Goal: Task Accomplishment & Management: Use online tool/utility

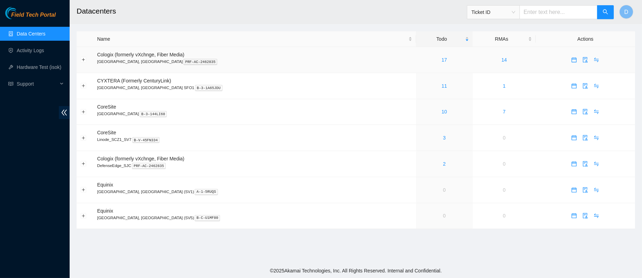
click at [420, 61] on div "17" at bounding box center [444, 60] width 49 height 8
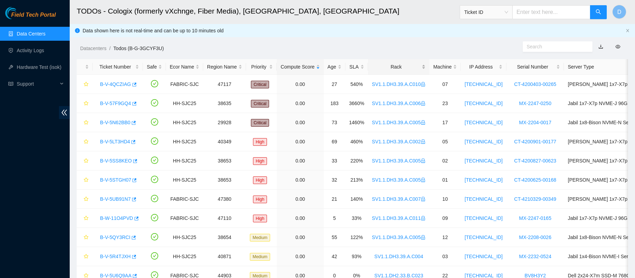
click at [394, 66] on div "Rack" at bounding box center [399, 67] width 54 height 8
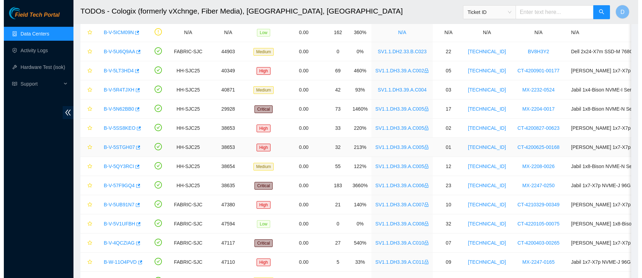
scroll to position [151, 0]
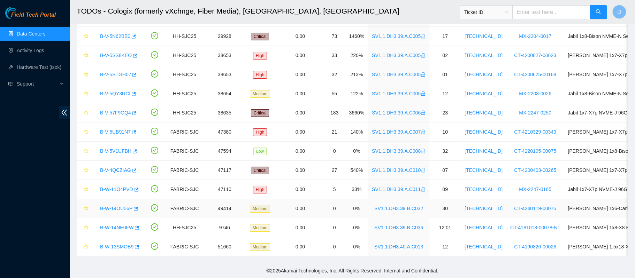
click at [107, 206] on link "B-W-14OU56P" at bounding box center [116, 209] width 32 height 6
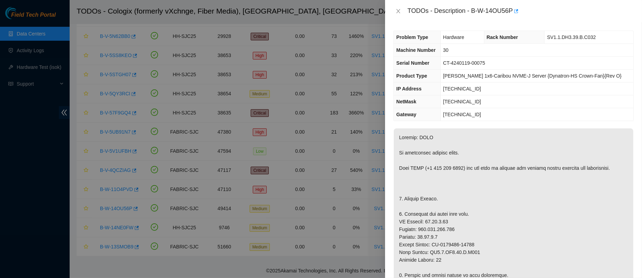
click at [397, 7] on div "TODOs - Description - B-W-14OU56P" at bounding box center [514, 11] width 240 height 11
click at [399, 15] on div "TODOs - Description - B-W-14OU56P" at bounding box center [514, 11] width 240 height 11
click at [399, 11] on icon "close" at bounding box center [399, 11] width 4 height 4
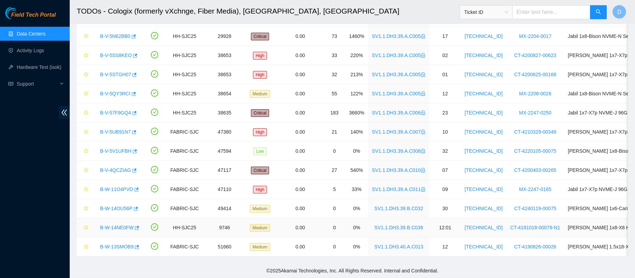
click at [117, 225] on link "B-W-14NE0FW" at bounding box center [116, 228] width 33 height 6
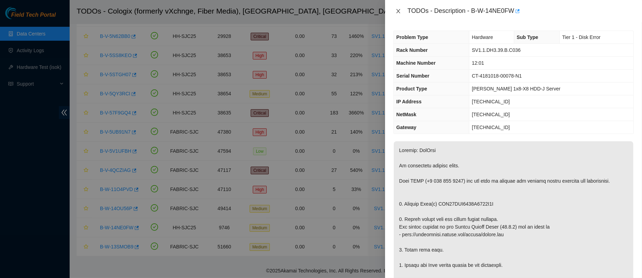
click at [397, 8] on button "Close" at bounding box center [399, 11] width 10 height 7
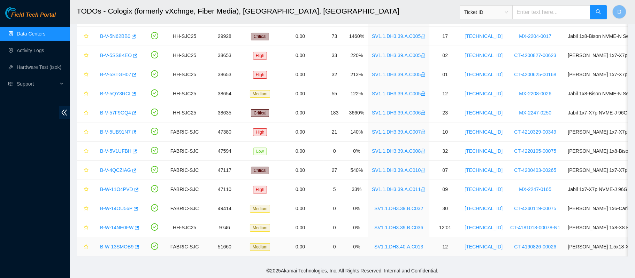
click at [118, 244] on link "B-W-13SMOB9" at bounding box center [116, 247] width 33 height 6
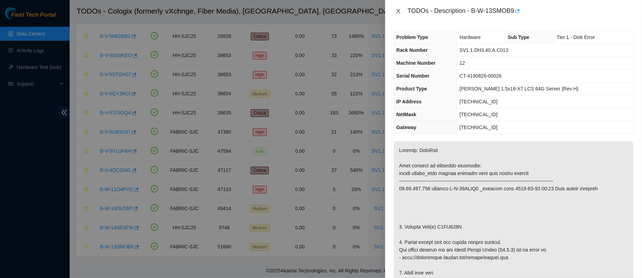
click at [398, 11] on icon "close" at bounding box center [399, 11] width 4 height 4
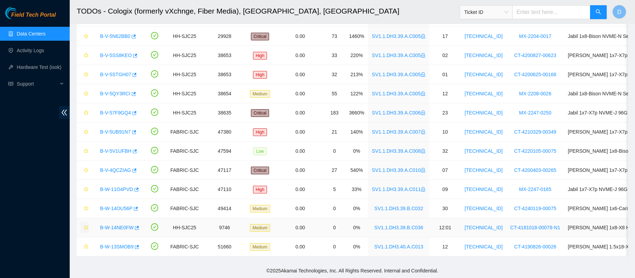
click at [86, 225] on span "star" at bounding box center [86, 228] width 5 height 6
click at [84, 244] on icon "star" at bounding box center [86, 246] width 5 height 5
click at [114, 148] on link "B-V-5V1UFBH" at bounding box center [115, 151] width 31 height 6
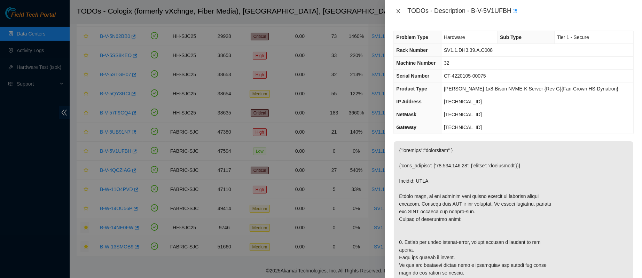
click at [401, 11] on icon "close" at bounding box center [399, 11] width 6 height 6
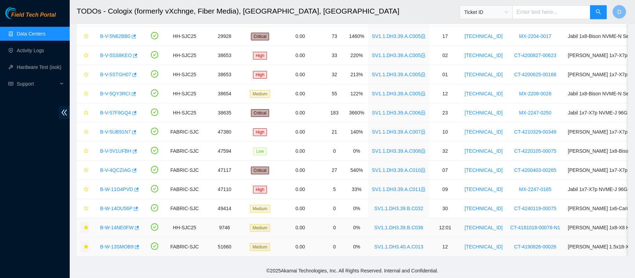
click at [87, 225] on icon "star" at bounding box center [86, 227] width 5 height 5
click at [86, 149] on icon "star" at bounding box center [86, 151] width 5 height 5
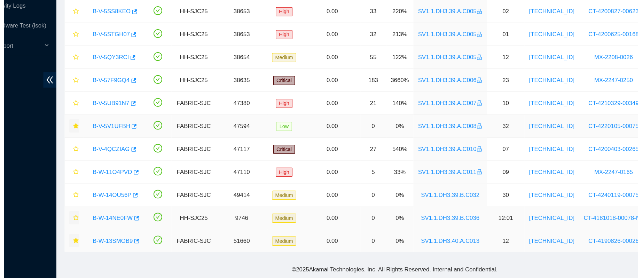
scroll to position [150, 0]
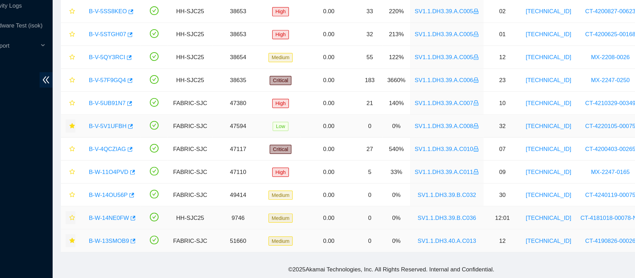
click at [108, 148] on link "B-V-5V1UFBH" at bounding box center [115, 151] width 31 height 6
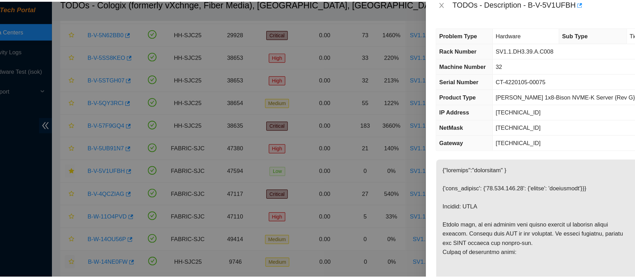
scroll to position [150, 0]
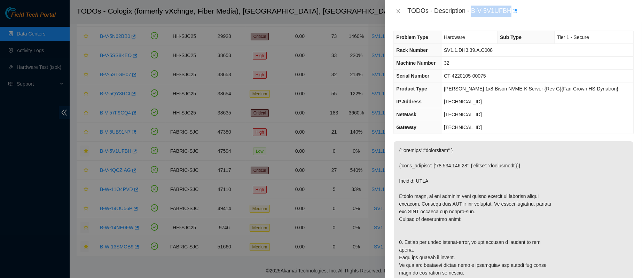
drag, startPoint x: 494, startPoint y: 7, endPoint x: 544, endPoint y: 13, distance: 49.8
click at [544, 13] on div "TODOs - Description - B-V-5V1UFBH" at bounding box center [520, 11] width 226 height 11
copy div "B-V-5V1UFBH"
click at [397, 10] on icon "close" at bounding box center [399, 11] width 6 height 6
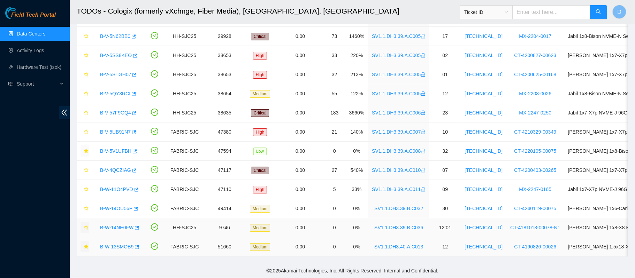
click at [117, 244] on link "B-W-13SMOB9" at bounding box center [116, 247] width 33 height 6
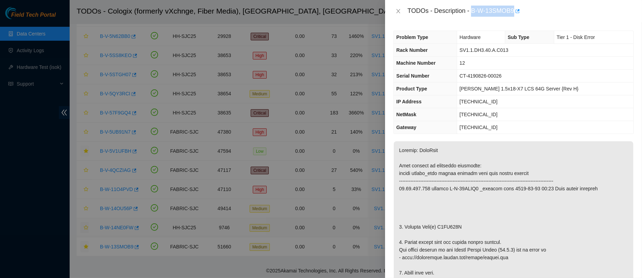
drag, startPoint x: 493, startPoint y: 8, endPoint x: 560, endPoint y: 12, distance: 66.6
click at [560, 12] on div "TODOs - Description - B-W-13SMOB9" at bounding box center [520, 11] width 226 height 11
copy div "B-W-13SMOB9"
click at [401, 10] on icon "close" at bounding box center [399, 11] width 6 height 6
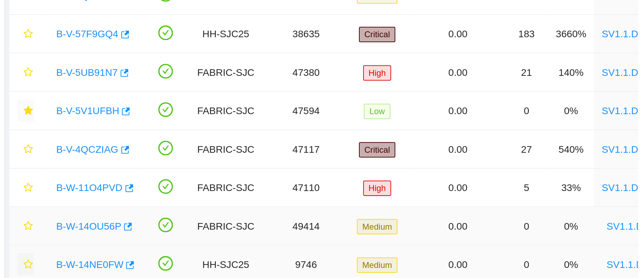
scroll to position [151, 0]
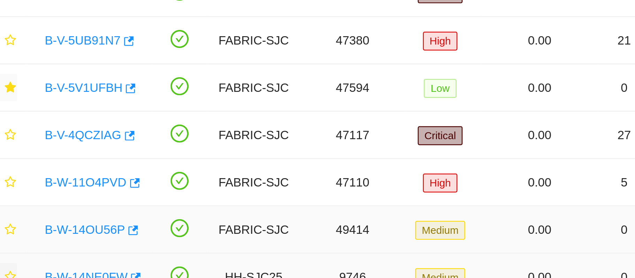
click at [121, 206] on link "B-W-14OU56P" at bounding box center [116, 209] width 32 height 6
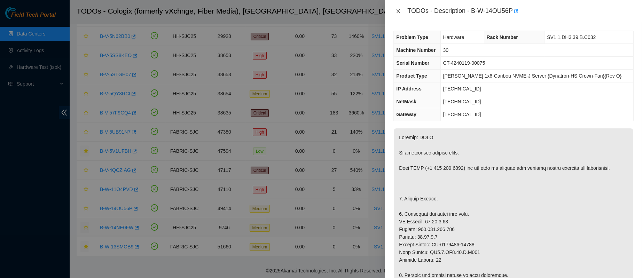
click at [399, 10] on icon "close" at bounding box center [399, 11] width 6 height 6
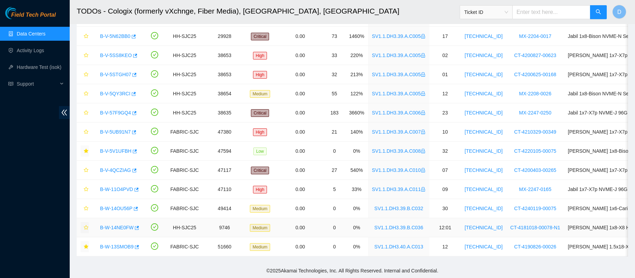
click at [124, 225] on link "B-W-14NE0FW" at bounding box center [116, 228] width 33 height 6
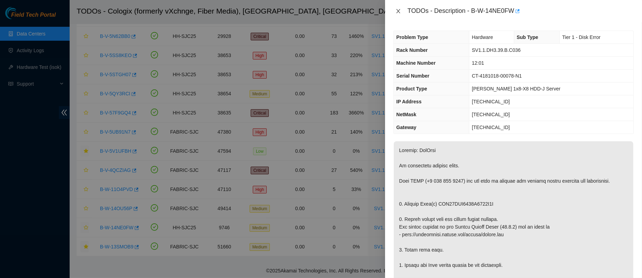
click at [396, 9] on icon "close" at bounding box center [399, 11] width 6 height 6
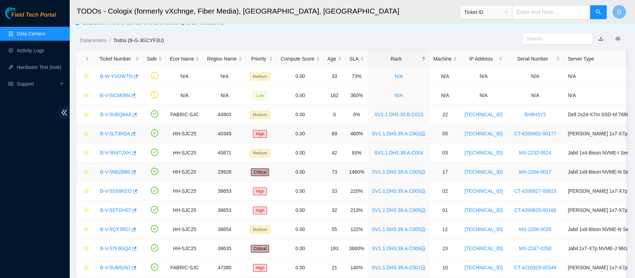
scroll to position [8, 0]
click at [118, 114] on link "B-V-5U6Q9AA" at bounding box center [115, 115] width 31 height 6
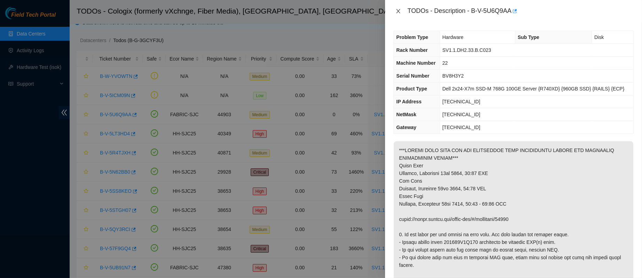
click at [399, 14] on button "Close" at bounding box center [399, 11] width 10 height 7
